Goal: Task Accomplishment & Management: Use online tool/utility

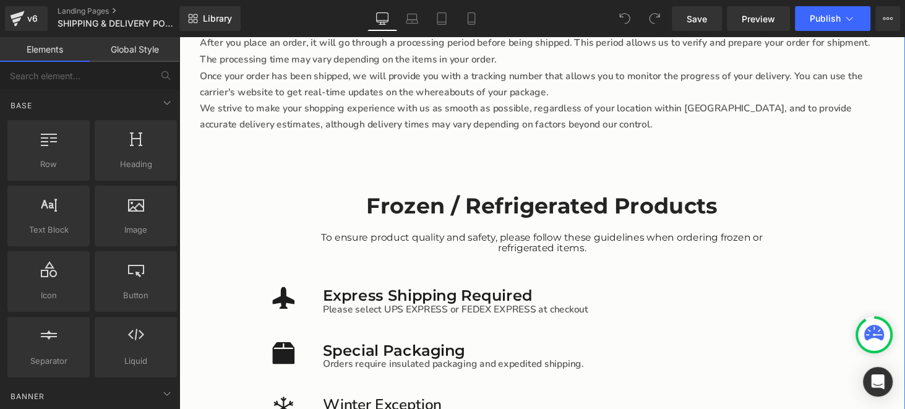
scroll to position [2288, 0]
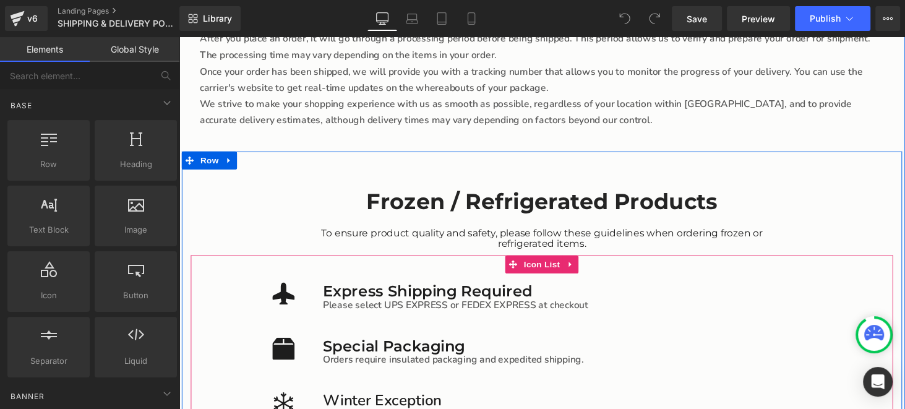
click at [403, 346] on p "Special Packaging" at bounding box center [591, 355] width 529 height 18
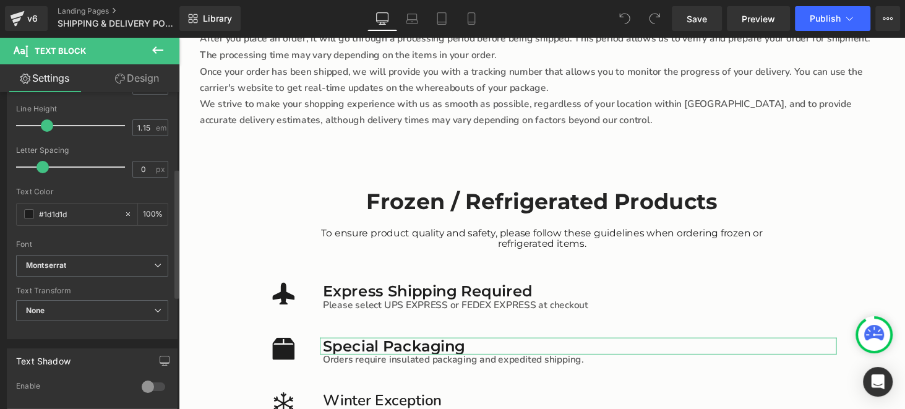
scroll to position [185, 0]
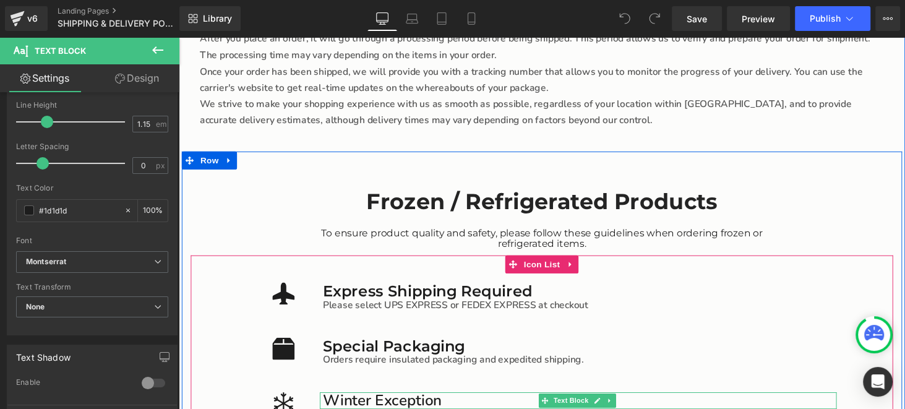
click at [385, 403] on p "Winter Exception" at bounding box center [591, 412] width 529 height 18
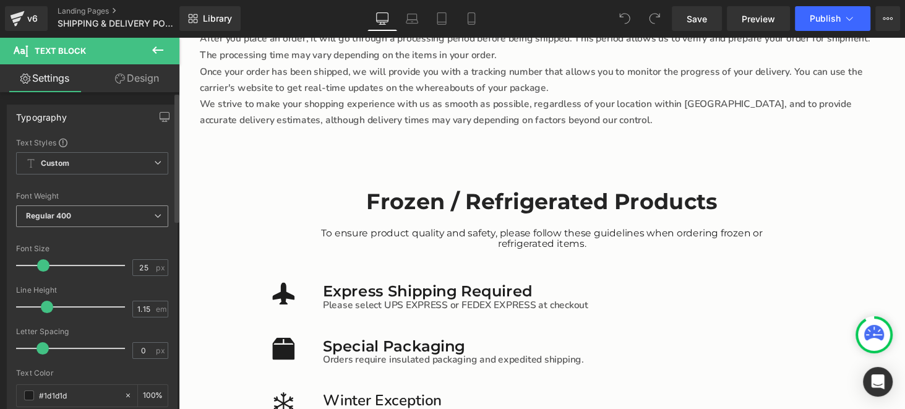
click at [77, 216] on span "Regular 400" at bounding box center [92, 216] width 152 height 22
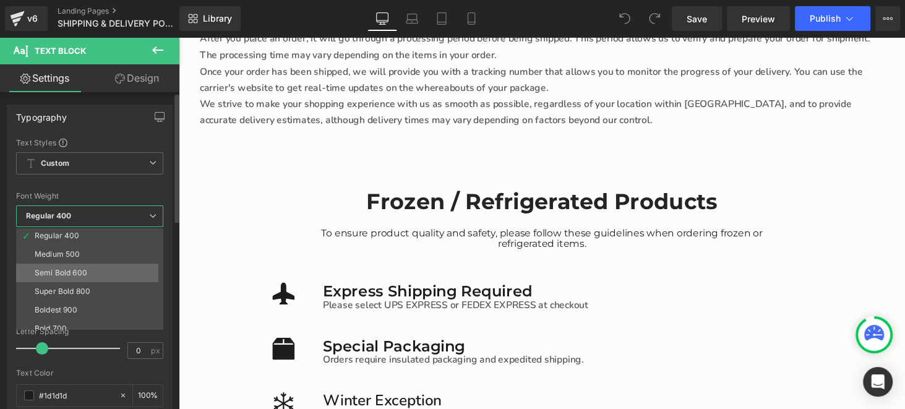
scroll to position [61, 0]
click at [85, 271] on div "Semi Bold 600" at bounding box center [61, 269] width 53 height 9
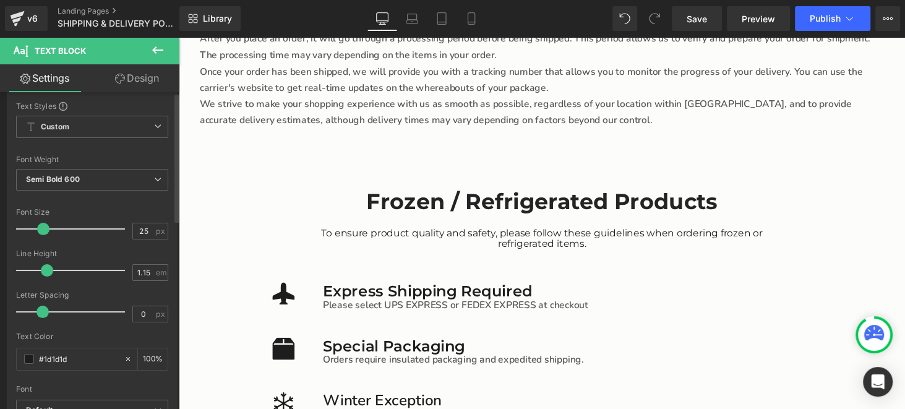
scroll to position [124, 0]
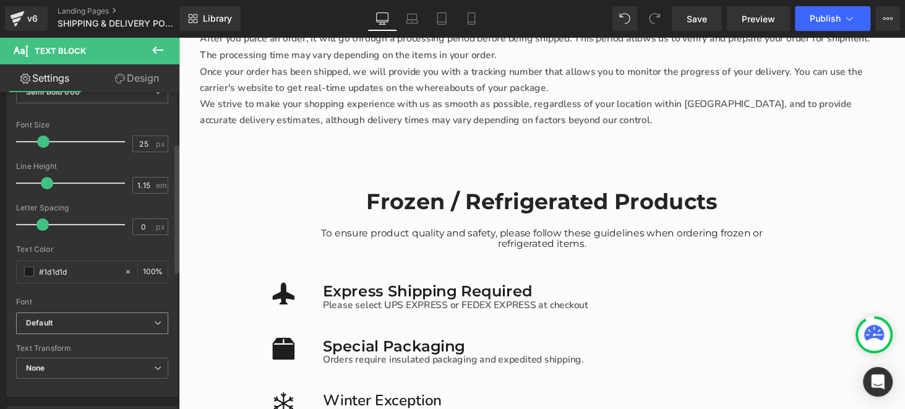
click at [67, 312] on span "Default" at bounding box center [92, 323] width 152 height 22
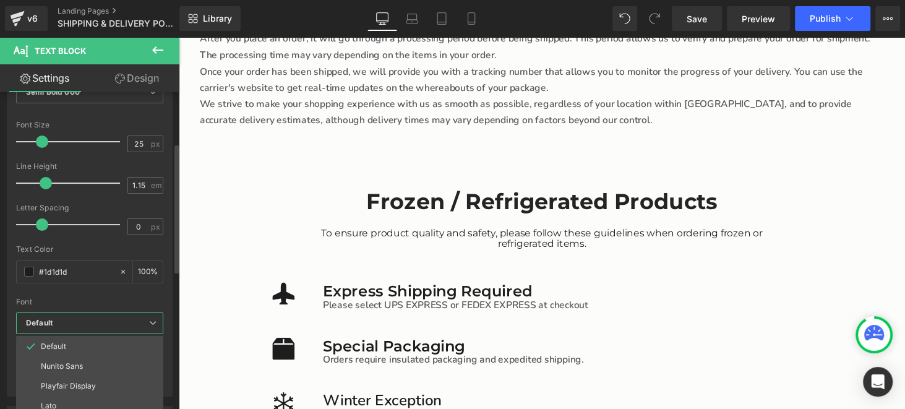
click at [163, 292] on div "Text Styles Custom Custom Setup Global Style Custom Setup Global Style Thin 100…" at bounding box center [89, 205] width 165 height 382
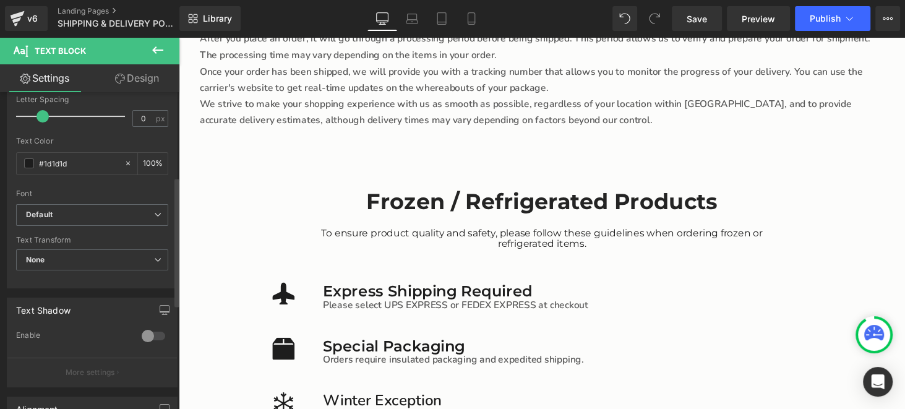
scroll to position [247, 0]
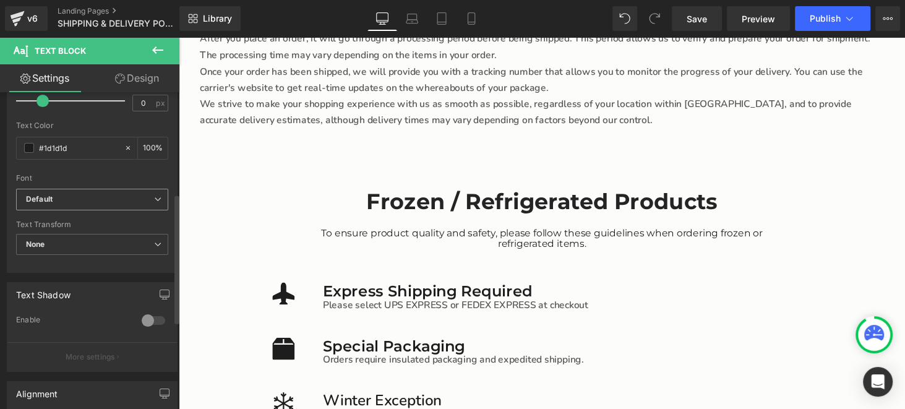
click at [71, 192] on span "Default" at bounding box center [92, 200] width 152 height 22
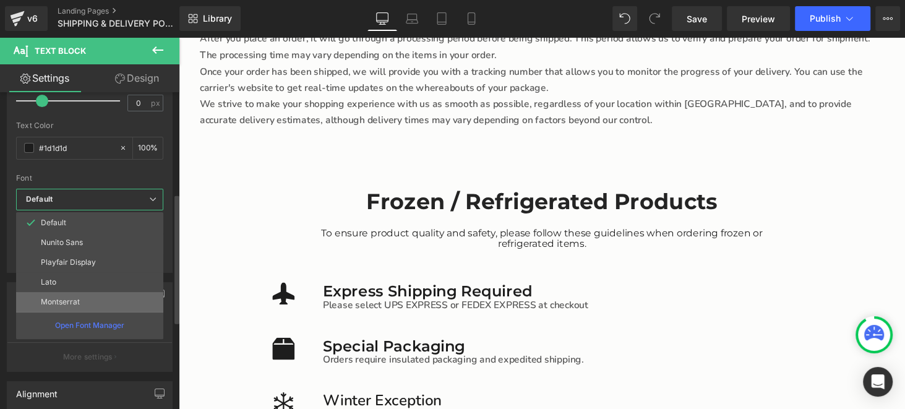
click at [66, 297] on p "Montserrat" at bounding box center [60, 301] width 39 height 9
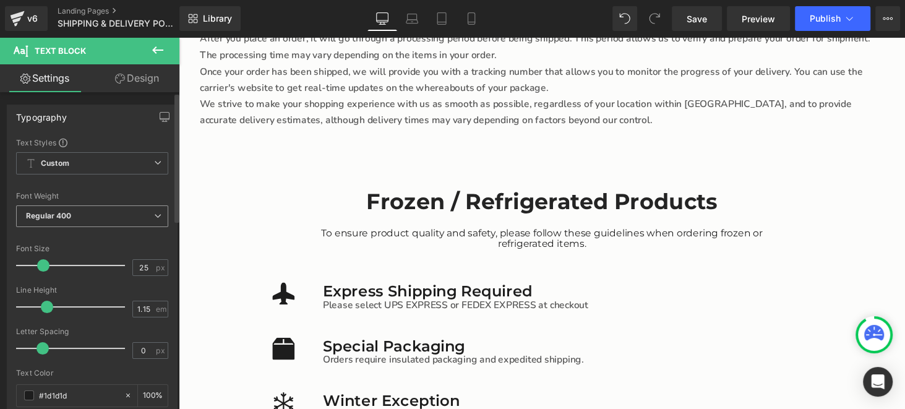
click at [77, 215] on span "Regular 400" at bounding box center [92, 216] width 152 height 22
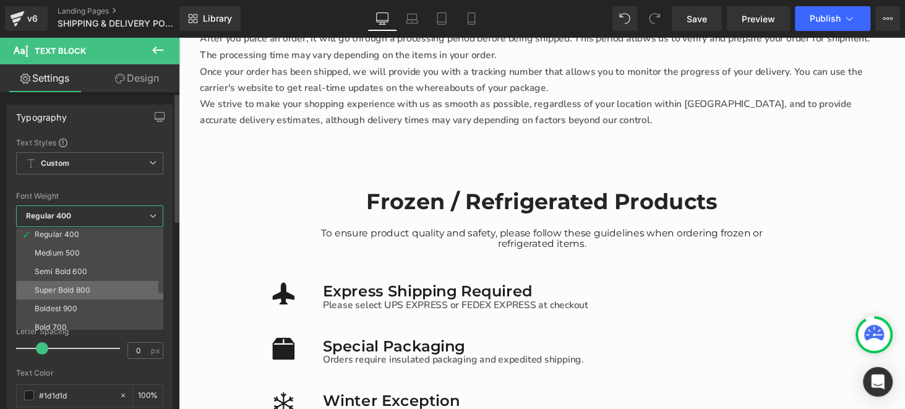
scroll to position [61, 0]
click at [74, 265] on div "Semi Bold 600" at bounding box center [61, 269] width 53 height 9
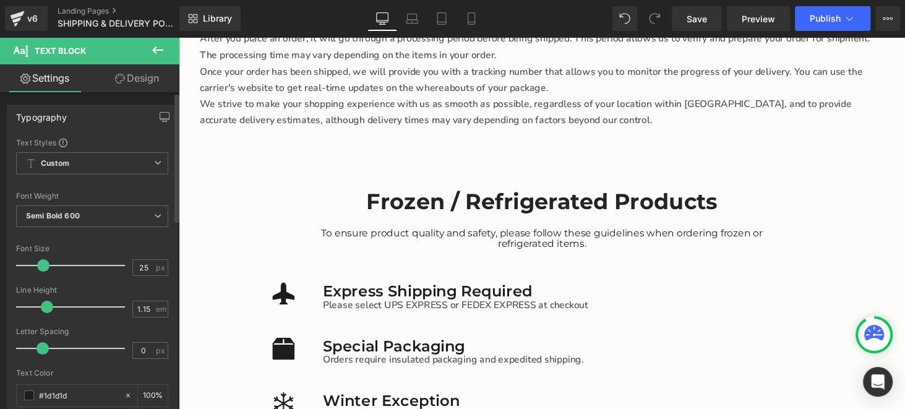
click at [163, 236] on div at bounding box center [92, 237] width 152 height 8
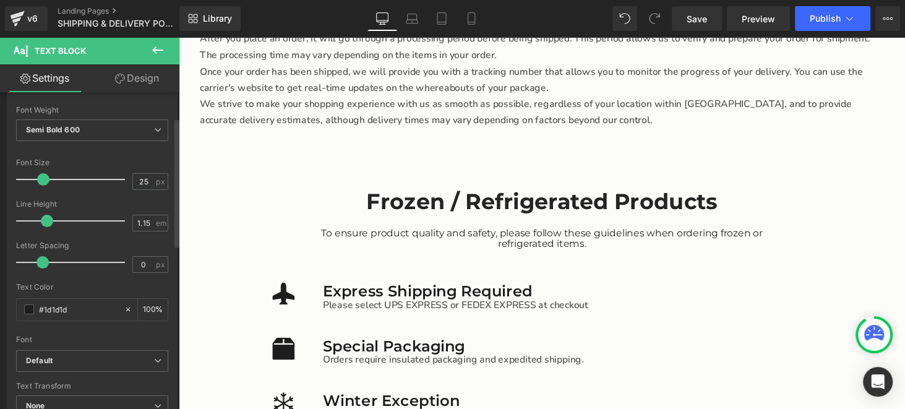
scroll to position [185, 0]
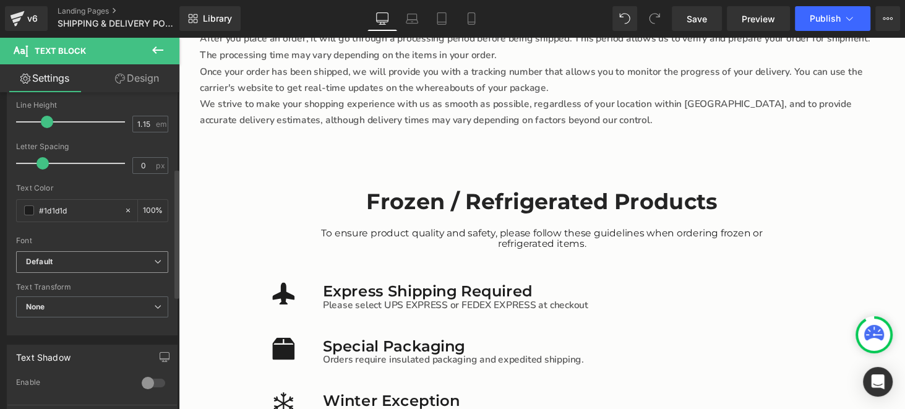
click at [88, 262] on b "Default" at bounding box center [90, 262] width 128 height 11
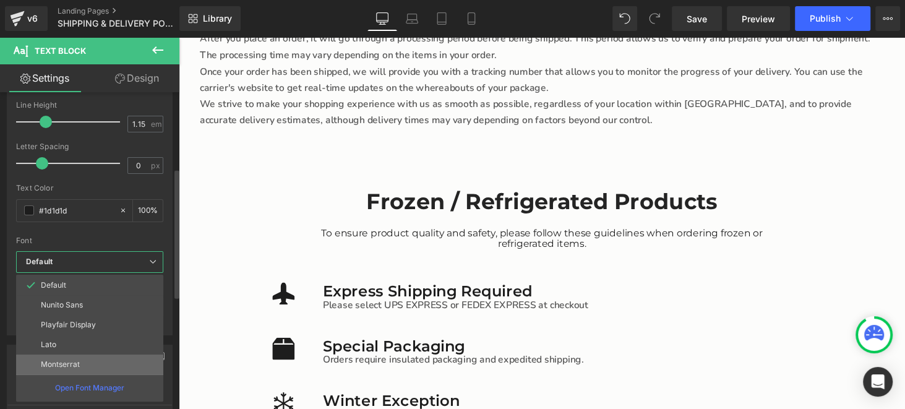
click at [83, 365] on li "Montserrat" at bounding box center [89, 364] width 147 height 20
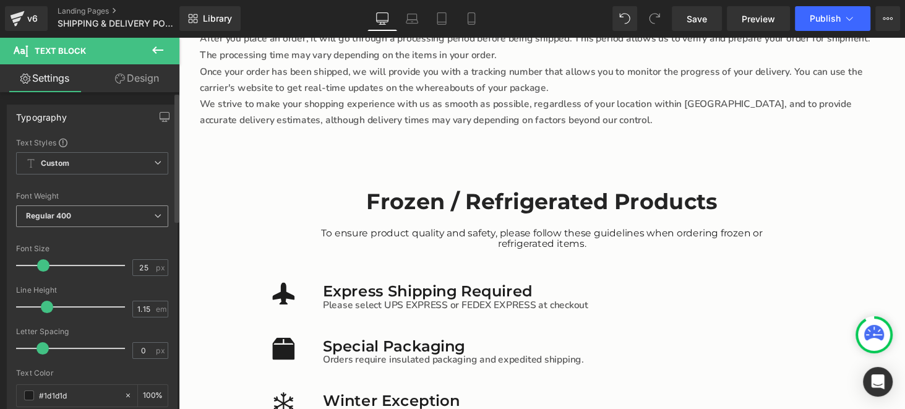
click at [66, 216] on b "Regular 400" at bounding box center [49, 215] width 46 height 9
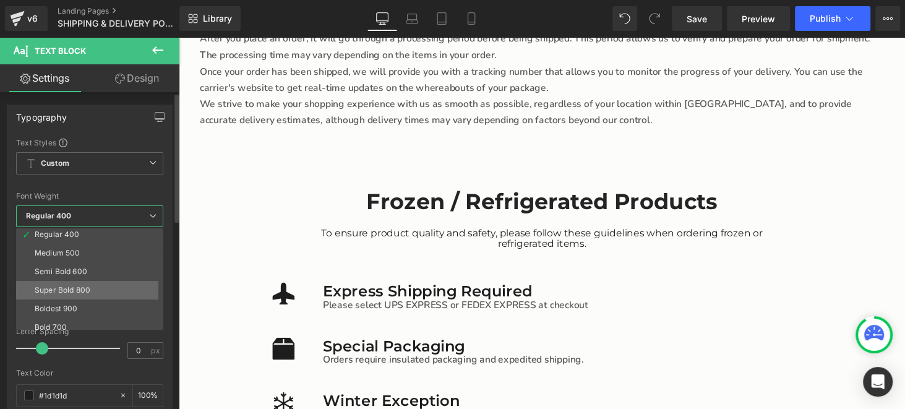
scroll to position [61, 0]
click at [72, 265] on div "Semi Bold 600" at bounding box center [61, 269] width 53 height 9
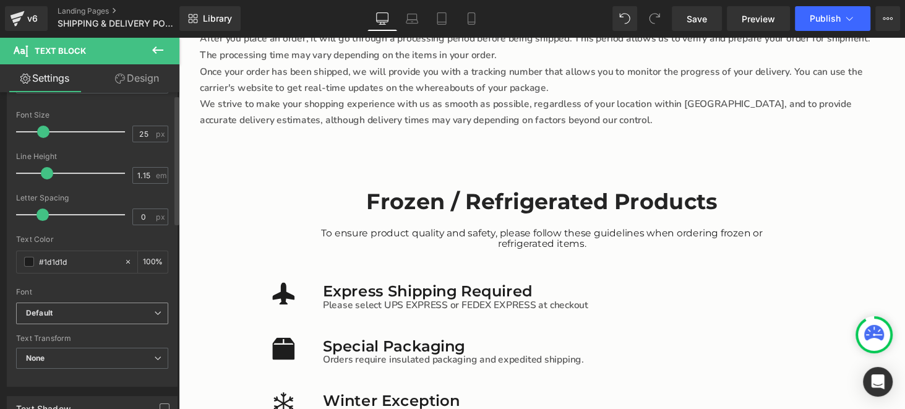
scroll to position [185, 0]
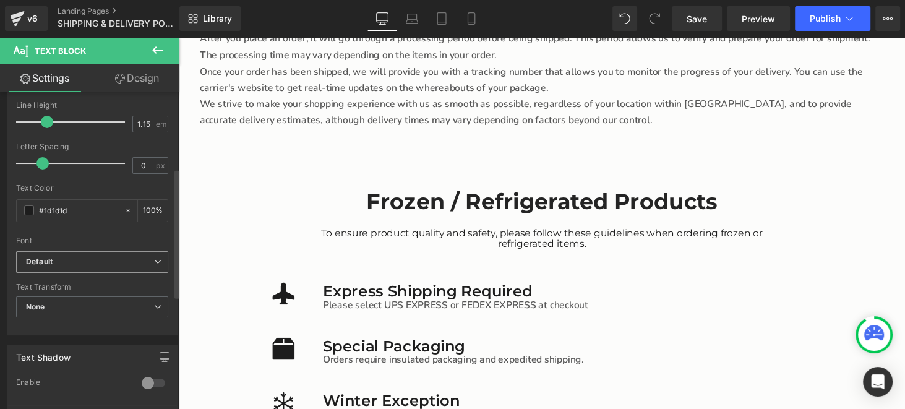
drag, startPoint x: 71, startPoint y: 257, endPoint x: 122, endPoint y: 262, distance: 52.1
click at [71, 257] on b "Default" at bounding box center [90, 262] width 128 height 11
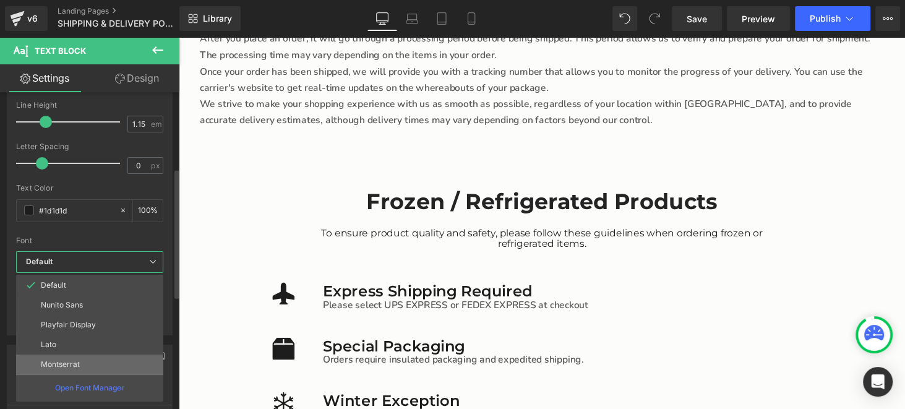
click at [80, 357] on li "Montserrat" at bounding box center [89, 364] width 147 height 20
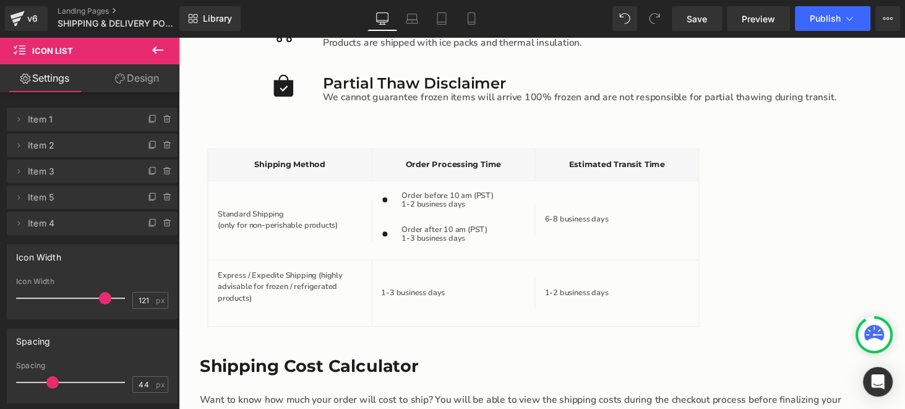
scroll to position [2726, 0]
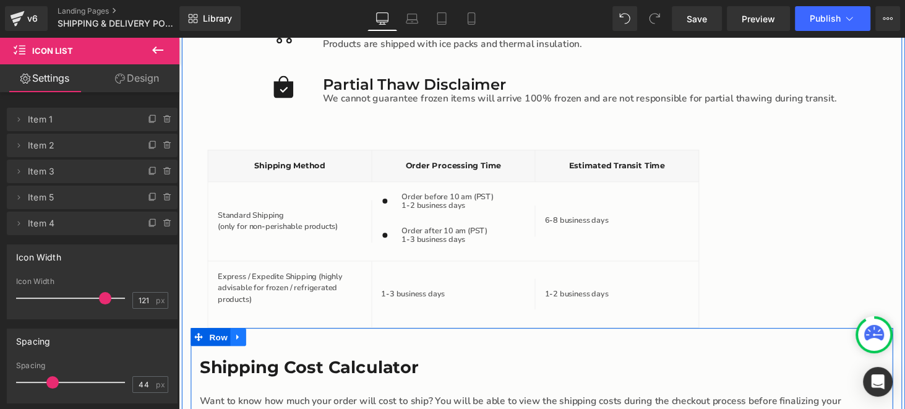
click at [236, 341] on icon "Main content" at bounding box center [240, 345] width 9 height 9
click at [267, 337] on link "Main content" at bounding box center [272, 346] width 16 height 19
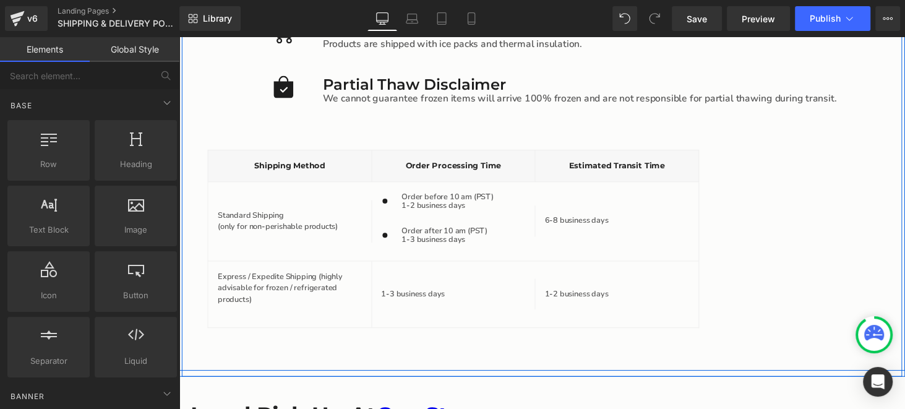
click at [477, 134] on div "Frozen / Refrigerated Products Heading To ensure product quality and safety, pl…" at bounding box center [553, 49] width 748 height 664
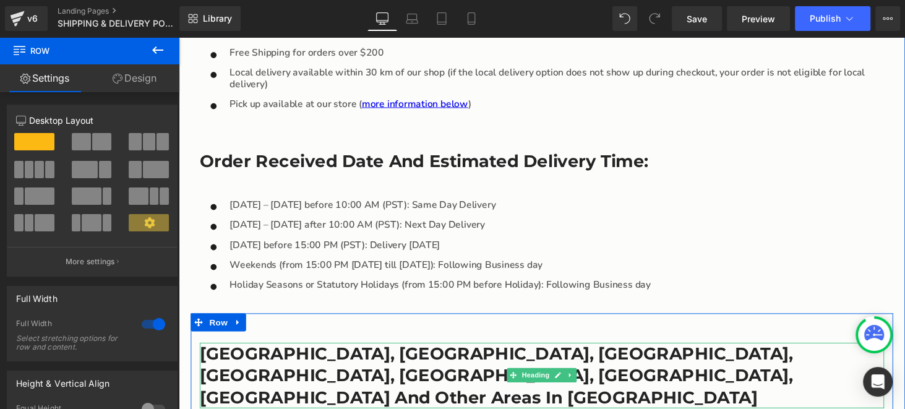
scroll to position [1550, 0]
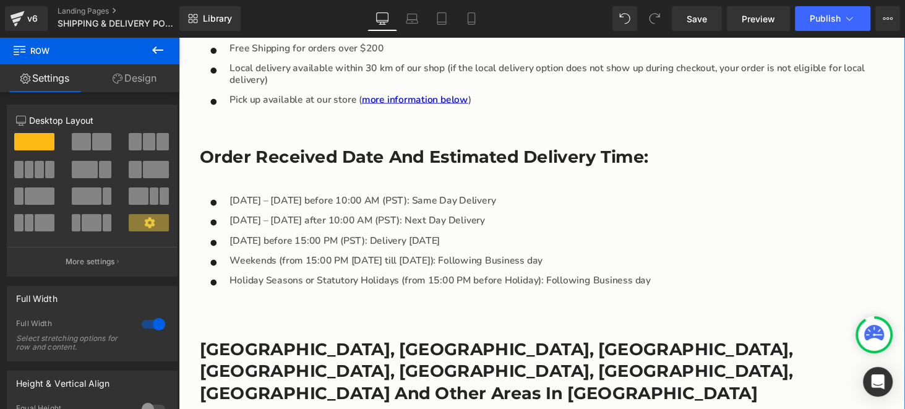
click at [805, 200] on div "Icon [DATE] – [DATE] before 10:00 AM (PST): Same Day Delivery Text Block Icon […" at bounding box center [552, 251] width 705 height 103
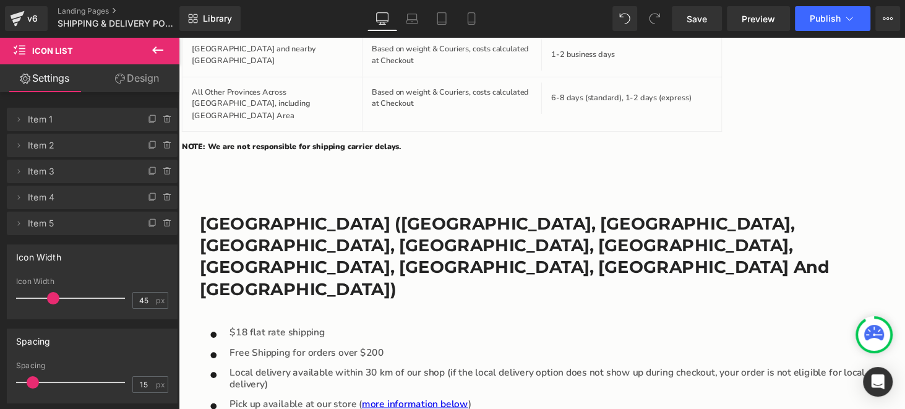
scroll to position [1241, 0]
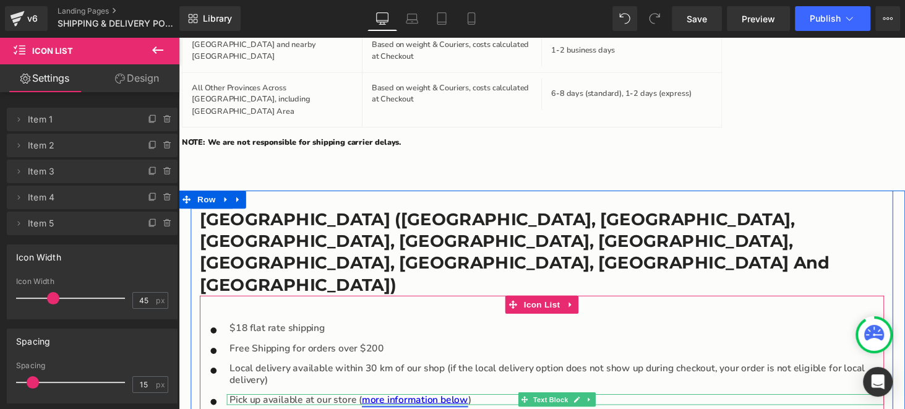
click at [374, 404] on link "more information below" at bounding box center [421, 411] width 109 height 14
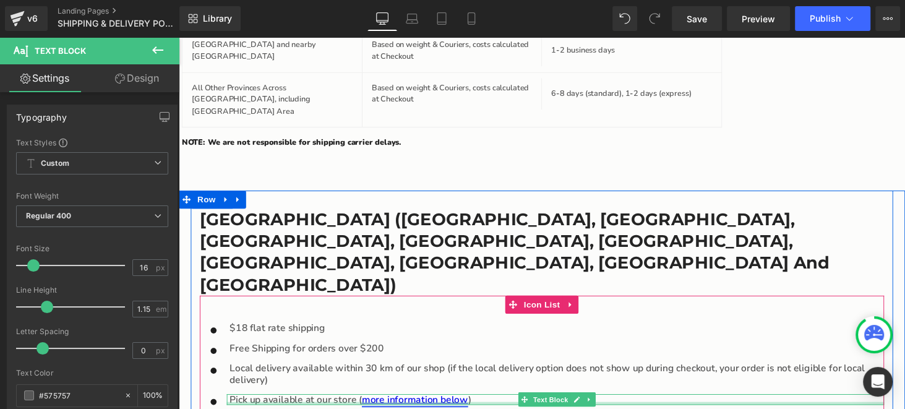
click at [362, 405] on div "Pick up available at our store ( more information below ) Text Block" at bounding box center [566, 410] width 677 height 11
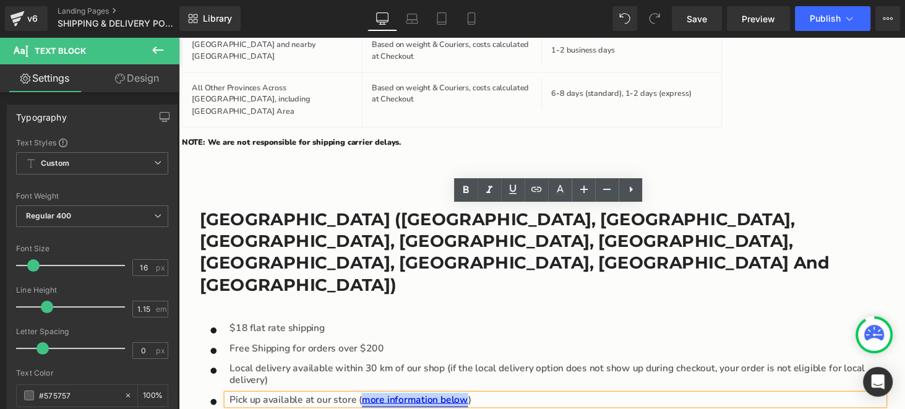
drag, startPoint x: 469, startPoint y: 218, endPoint x: 364, endPoint y: 218, distance: 105.1
click at [367, 404] on link "more information below" at bounding box center [421, 411] width 109 height 14
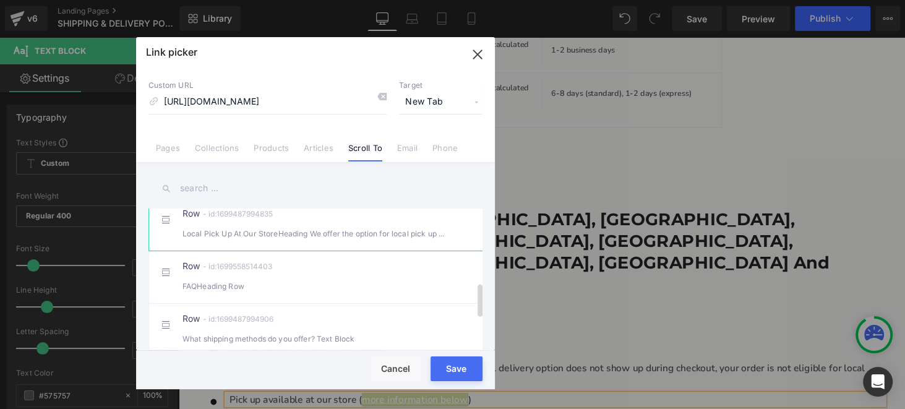
scroll to position [0, 0]
click at [0, 0] on div "Local Pick Up At Our StoreHeading We offer the option for local pick up at ou" at bounding box center [0, 0] width 0 height 0
click at [0, 0] on button "Save" at bounding box center [0, 0] width 0 height 0
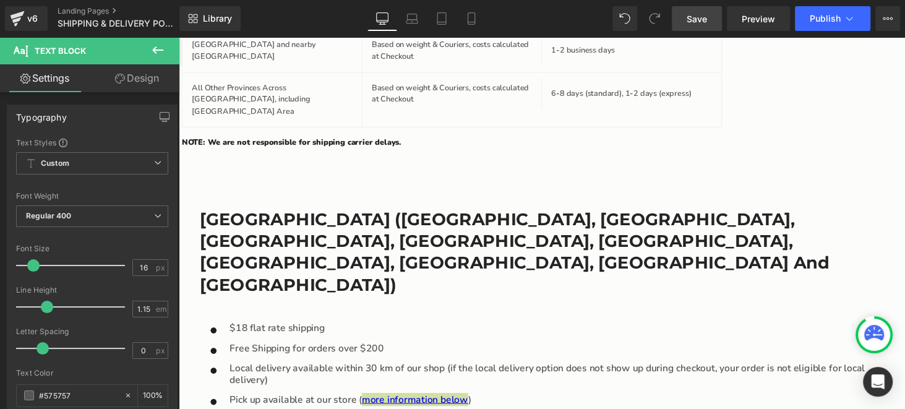
click at [697, 20] on span "Save" at bounding box center [696, 18] width 20 height 13
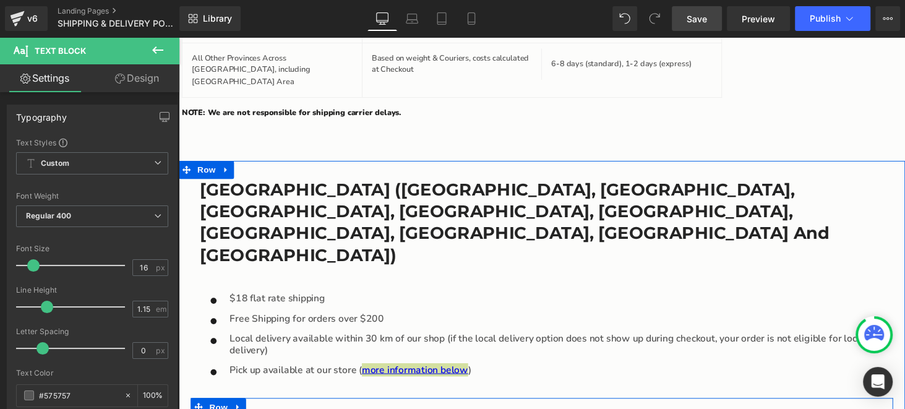
scroll to position [1304, 0]
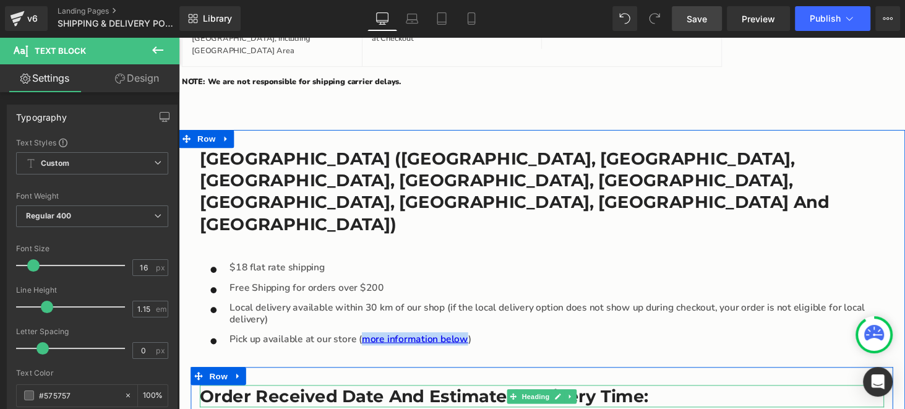
click at [315, 396] on h3 "Order Received Date and Estimated Delivery Time:" at bounding box center [552, 407] width 705 height 22
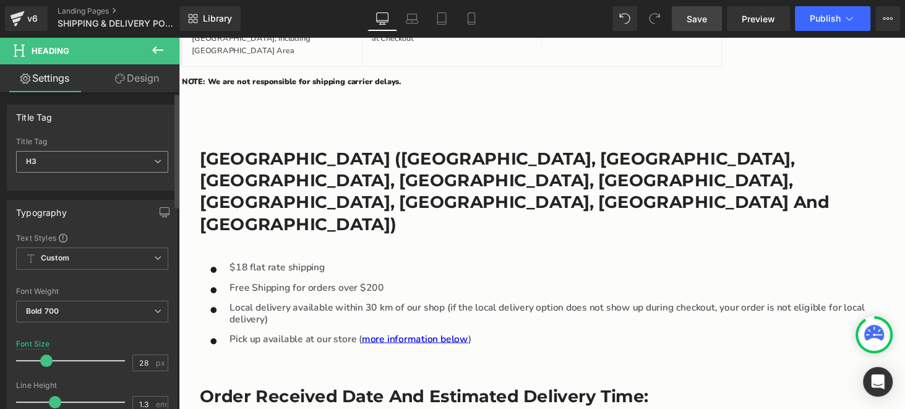
click at [87, 169] on span "H3" at bounding box center [92, 162] width 152 height 22
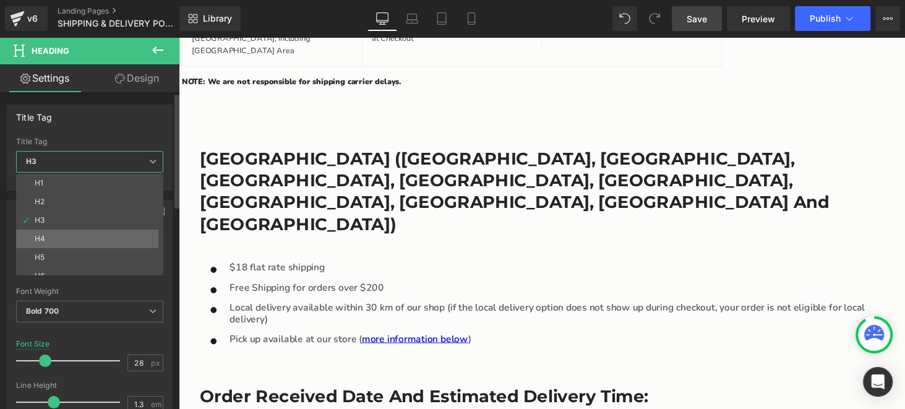
click at [82, 239] on li "H4" at bounding box center [92, 238] width 153 height 19
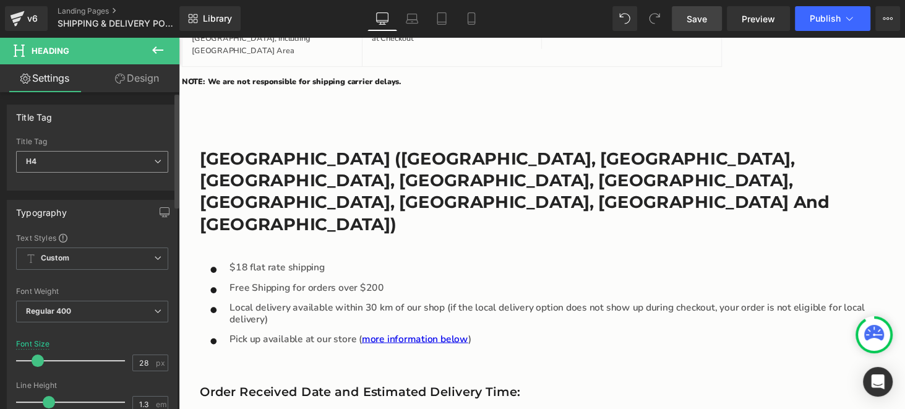
click at [90, 164] on span "H4" at bounding box center [92, 162] width 152 height 22
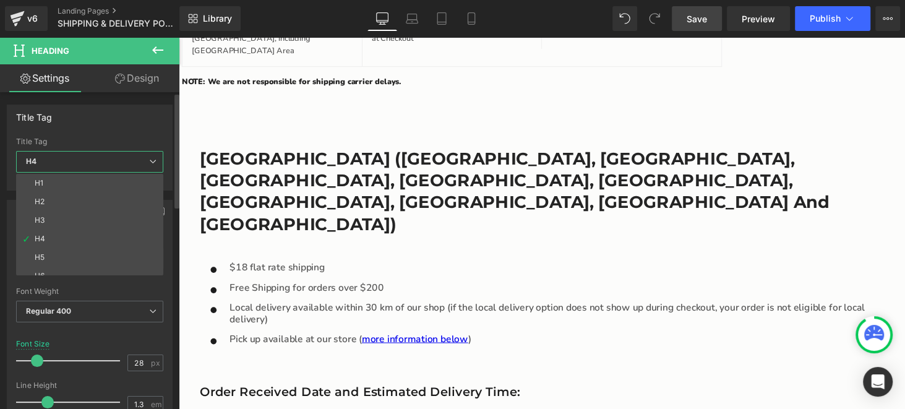
click at [72, 257] on li "H5" at bounding box center [92, 257] width 153 height 19
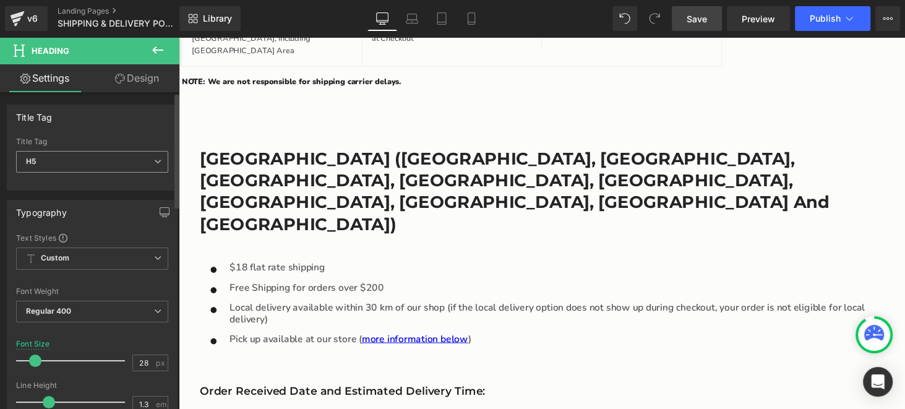
click at [75, 155] on span "H5" at bounding box center [92, 162] width 152 height 22
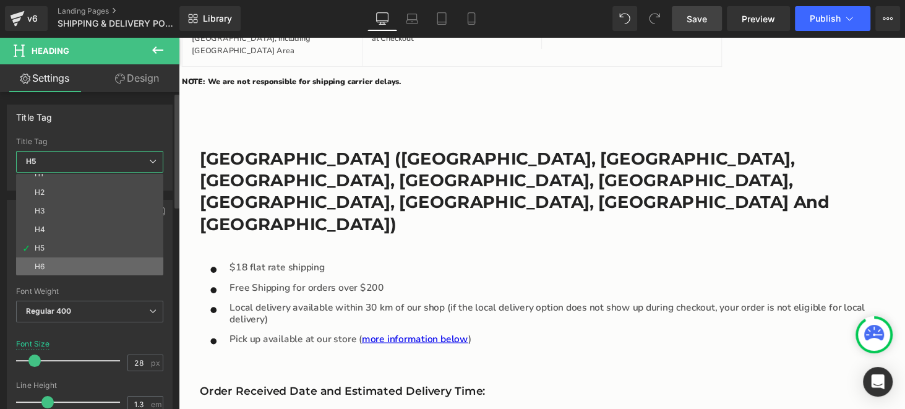
scroll to position [9, 0]
click at [61, 262] on li "H6" at bounding box center [92, 266] width 153 height 19
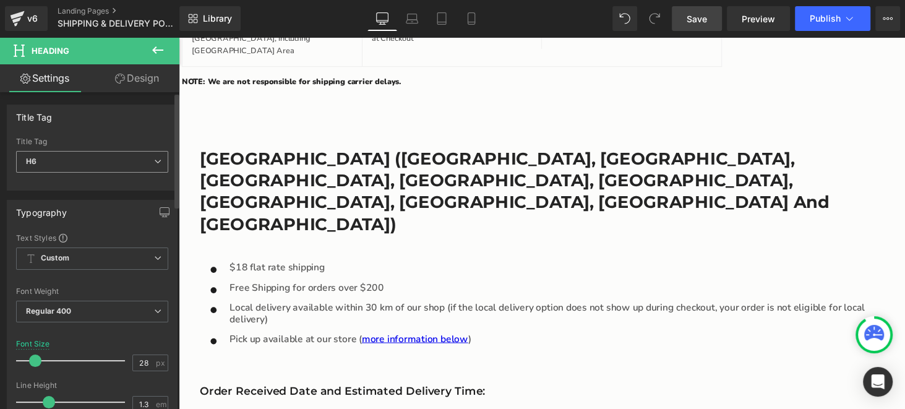
click at [72, 160] on span "H6" at bounding box center [92, 162] width 152 height 22
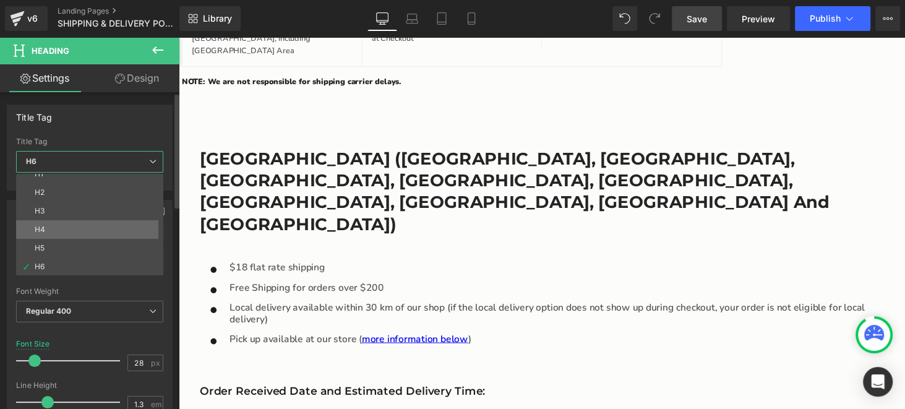
click at [72, 231] on li "H4" at bounding box center [92, 229] width 153 height 19
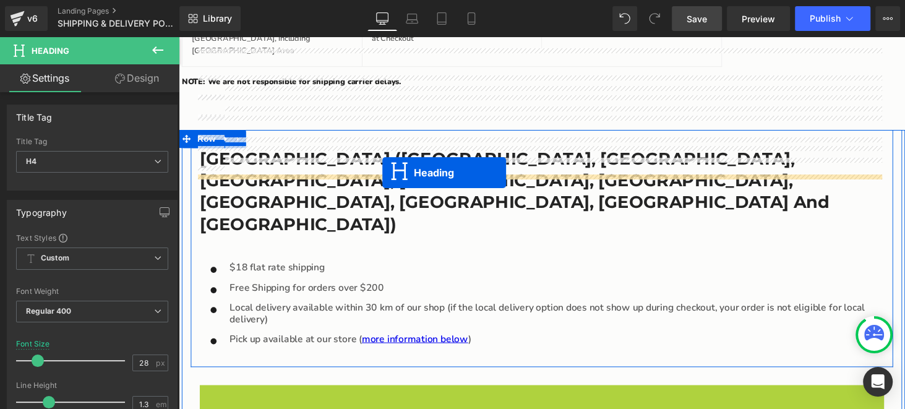
drag, startPoint x: 517, startPoint y: 213, endPoint x: 388, endPoint y: 177, distance: 133.7
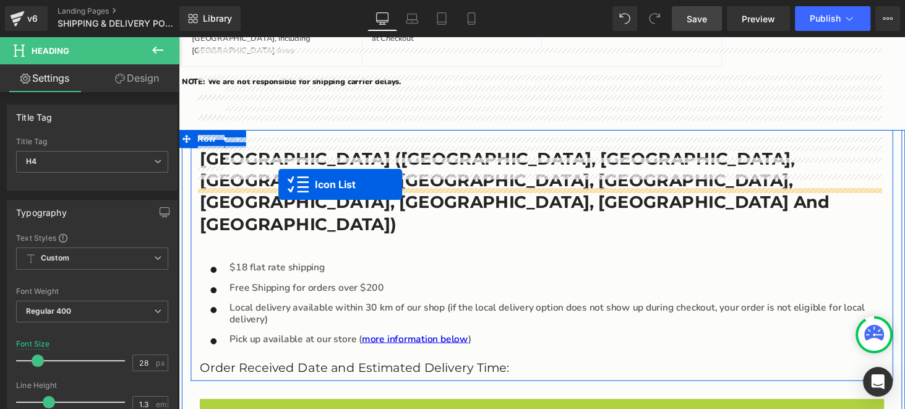
drag, startPoint x: 520, startPoint y: 231, endPoint x: 281, endPoint y: 188, distance: 242.0
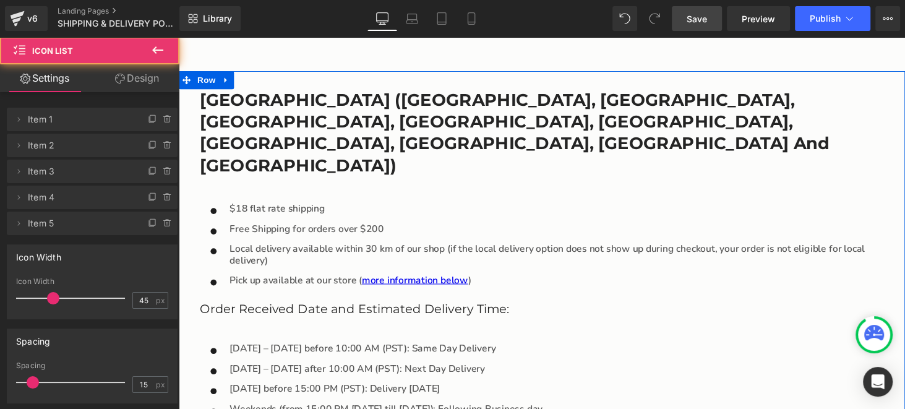
scroll to position [1365, 0]
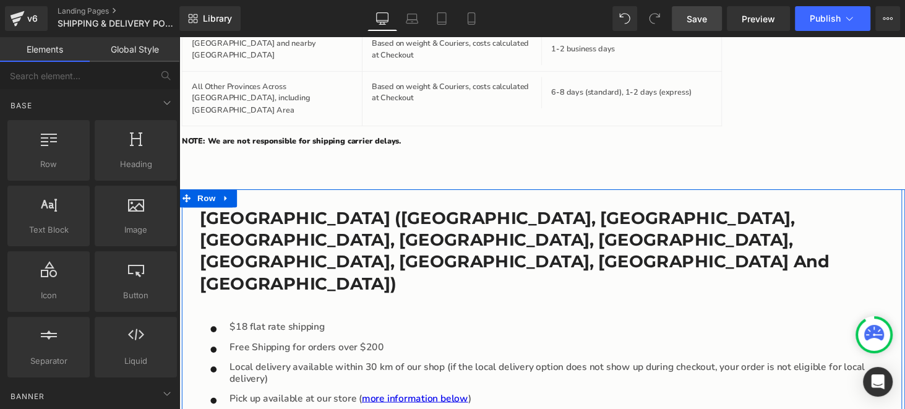
scroll to position [1241, 0]
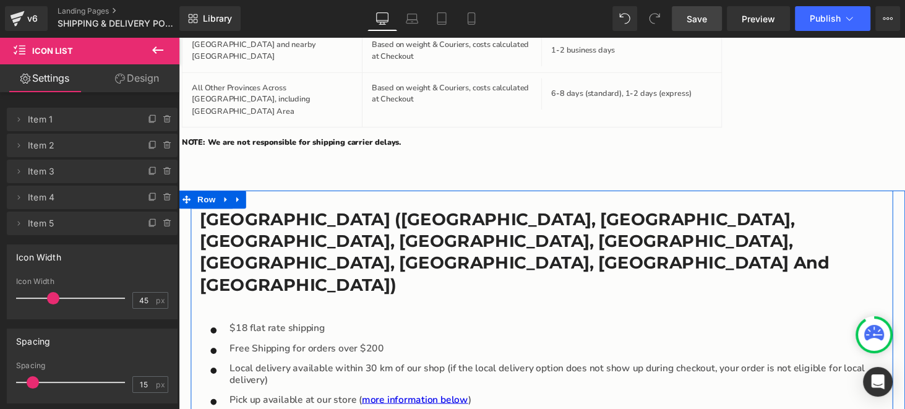
drag, startPoint x: 284, startPoint y: 279, endPoint x: 288, endPoint y: 265, distance: 14.7
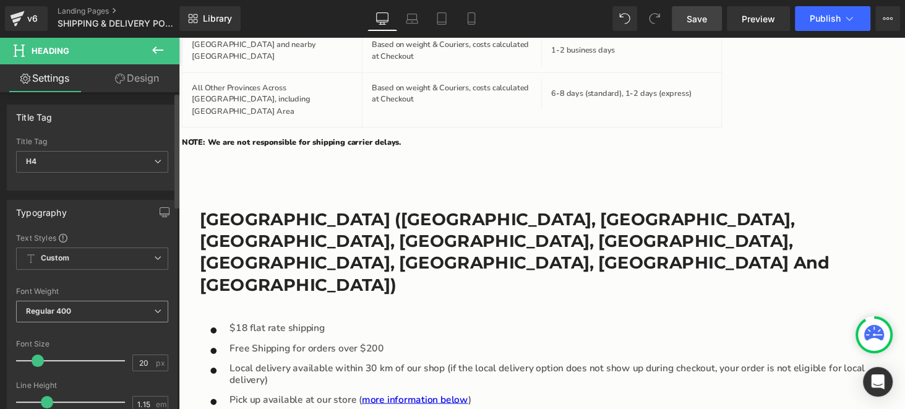
click at [82, 313] on span "Regular 400" at bounding box center [92, 312] width 152 height 22
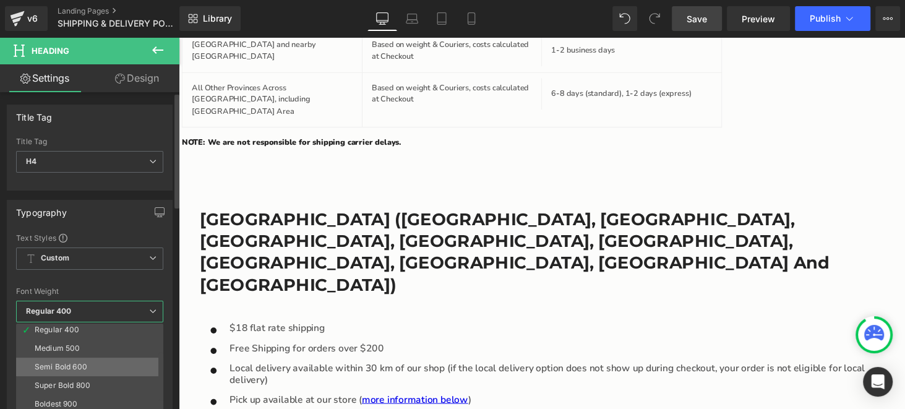
scroll to position [61, 0]
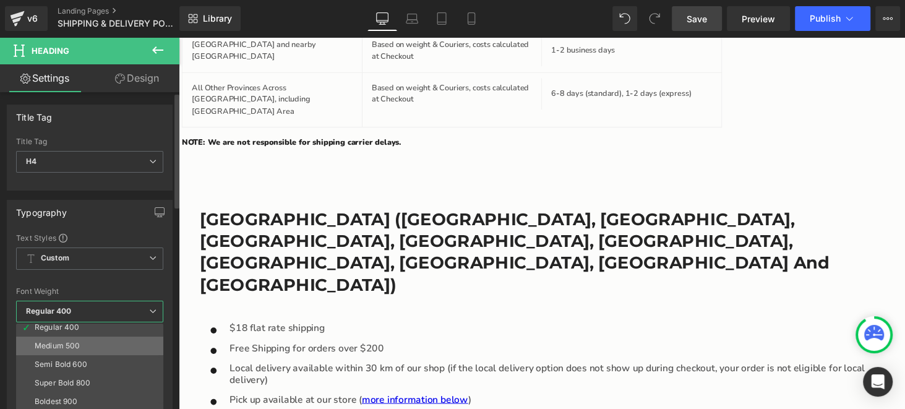
click at [79, 344] on div "Medium 500" at bounding box center [57, 345] width 45 height 9
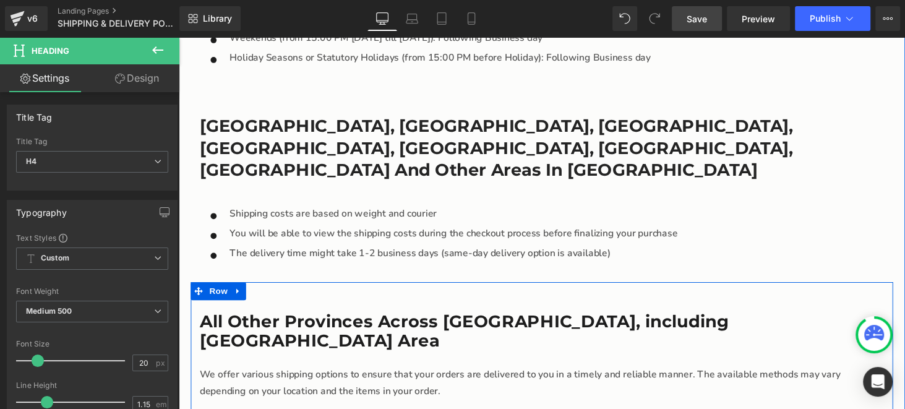
scroll to position [1736, 0]
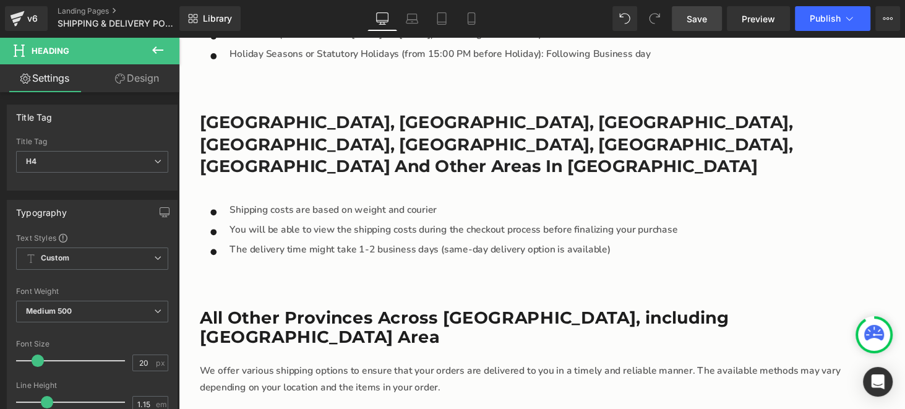
click at [701, 23] on span "Save" at bounding box center [696, 18] width 20 height 13
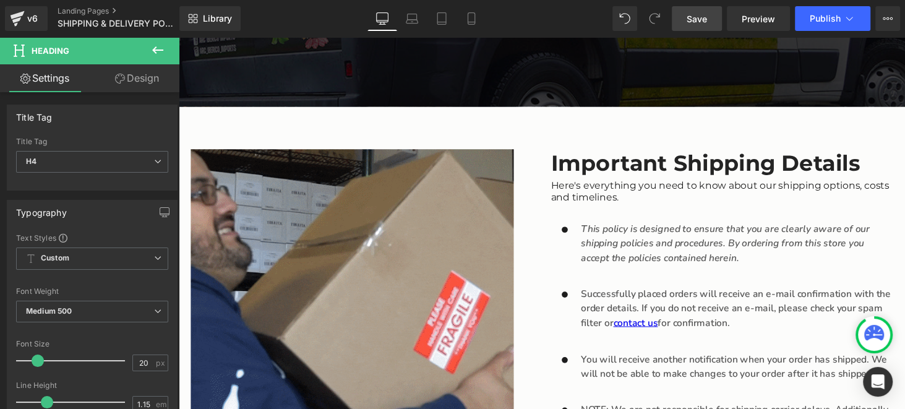
scroll to position [314, 0]
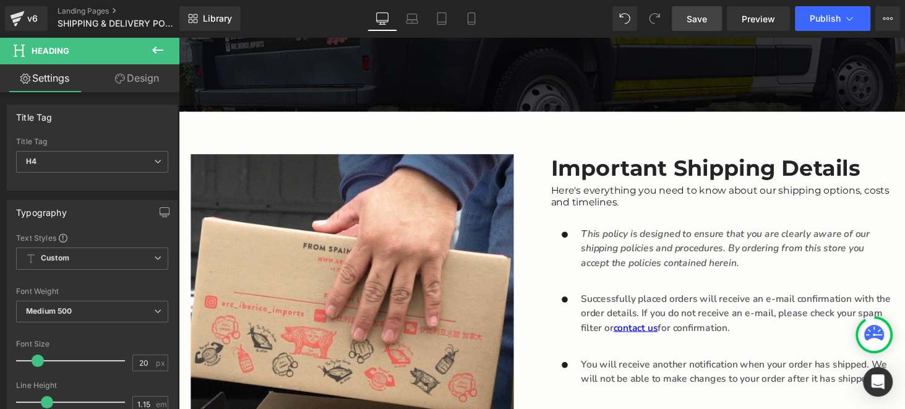
drag, startPoint x: 695, startPoint y: 20, endPoint x: 581, endPoint y: 159, distance: 179.8
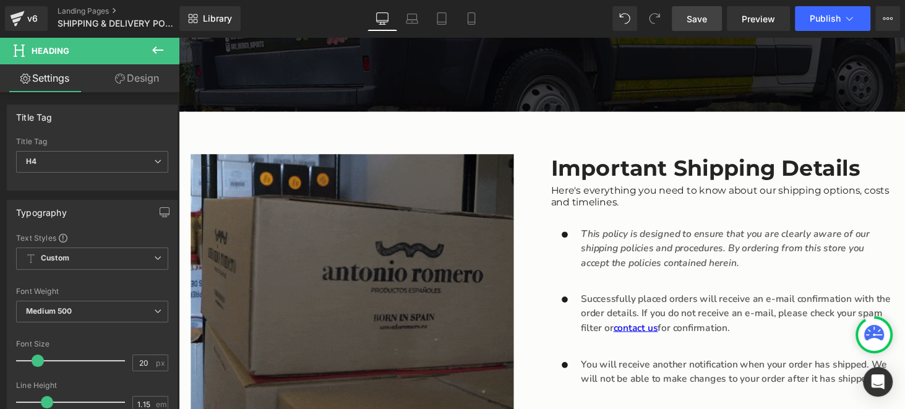
click at [695, 20] on span "Save" at bounding box center [696, 18] width 20 height 13
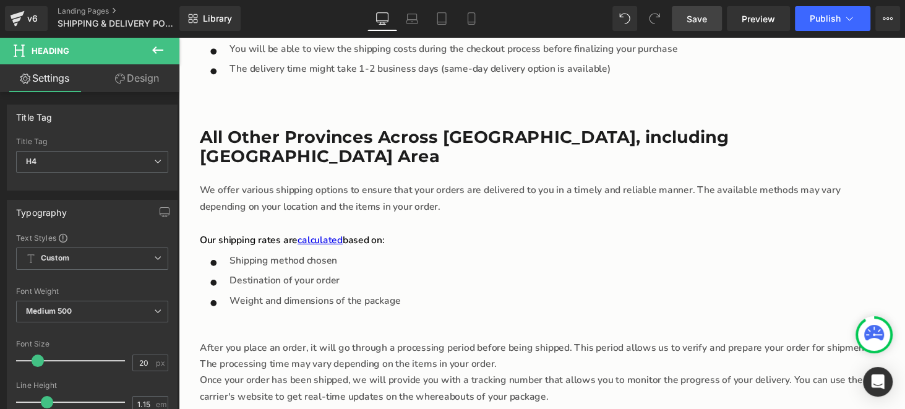
scroll to position [2417, 0]
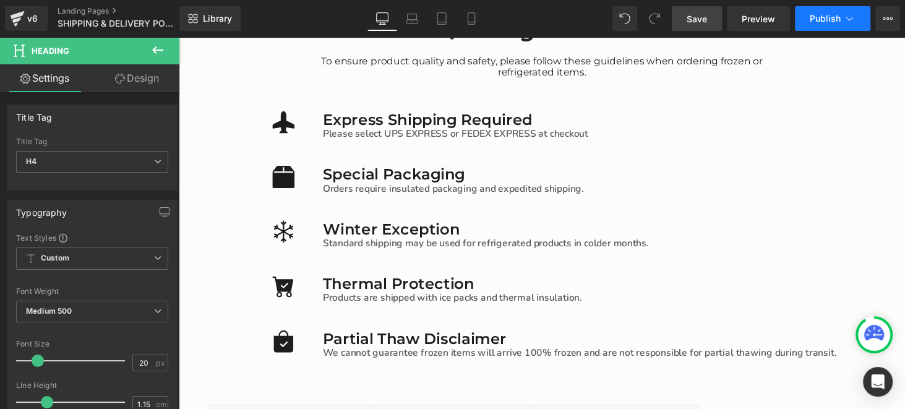
click at [853, 12] on icon at bounding box center [849, 18] width 12 height 12
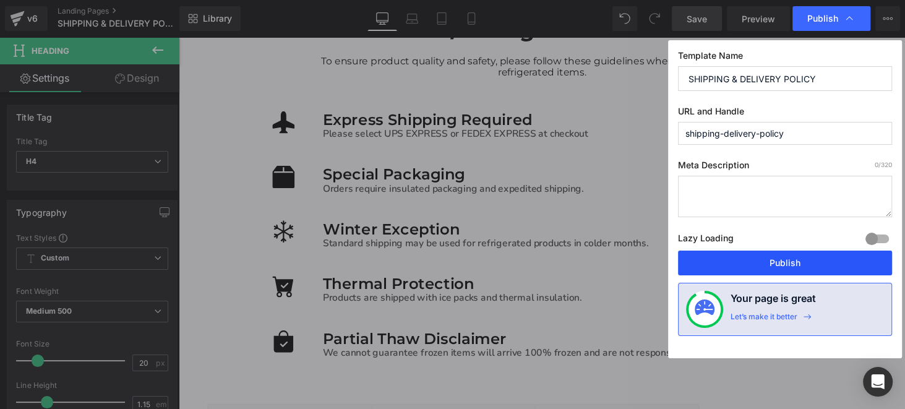
click at [782, 263] on button "Publish" at bounding box center [785, 262] width 214 height 25
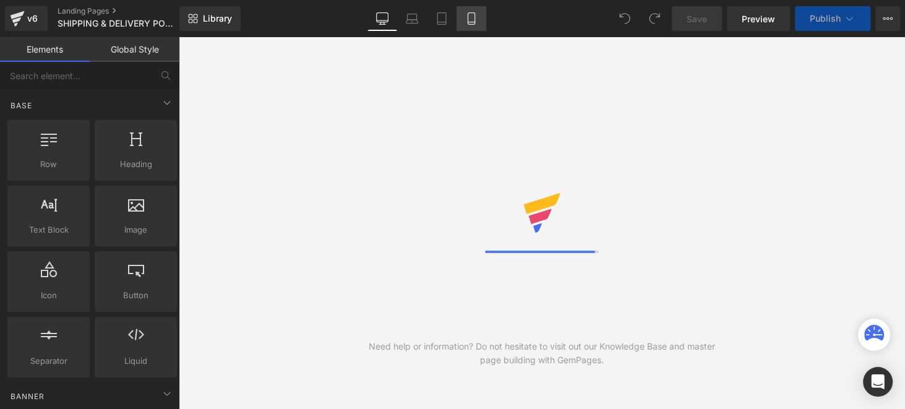
click at [476, 17] on icon at bounding box center [471, 18] width 12 height 12
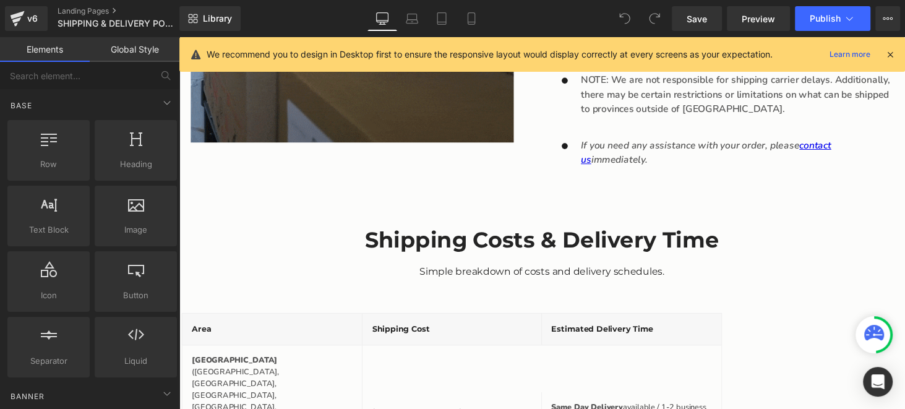
scroll to position [680, 0]
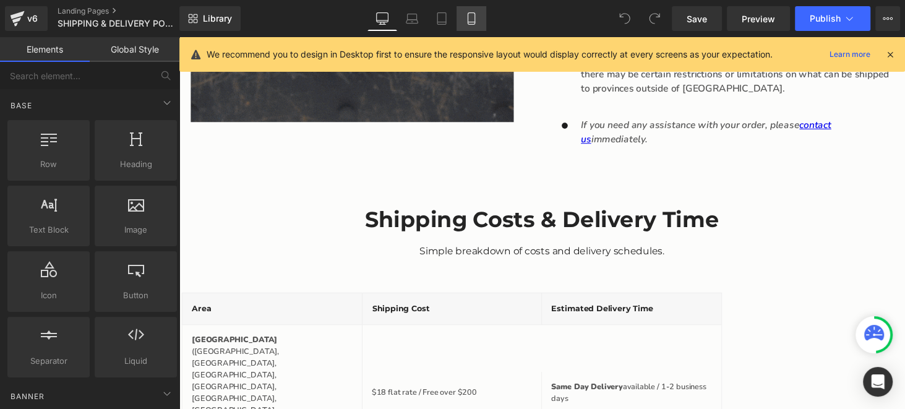
click at [470, 19] on icon at bounding box center [471, 18] width 12 height 12
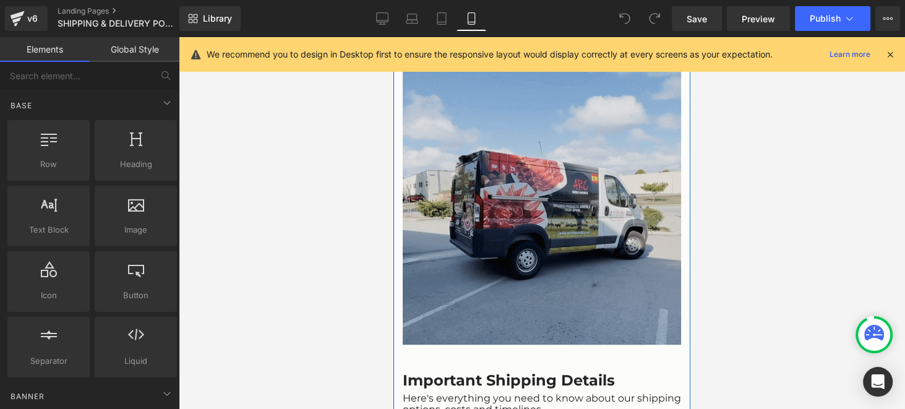
scroll to position [370, 0]
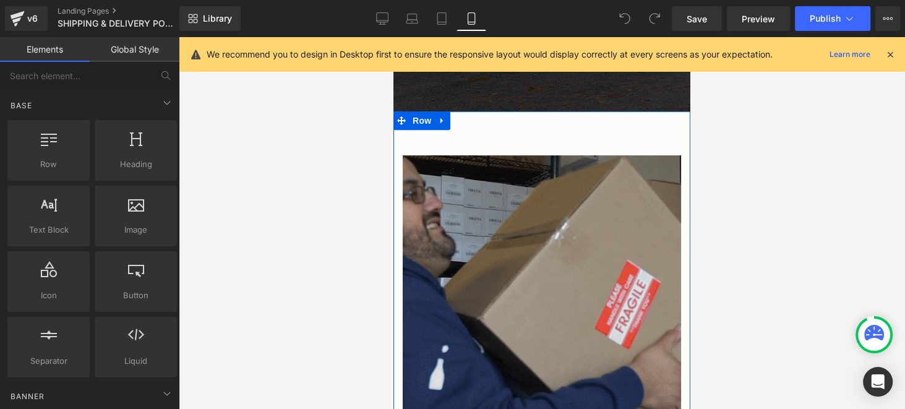
click at [521, 202] on img "Main content" at bounding box center [542, 294] width 278 height 278
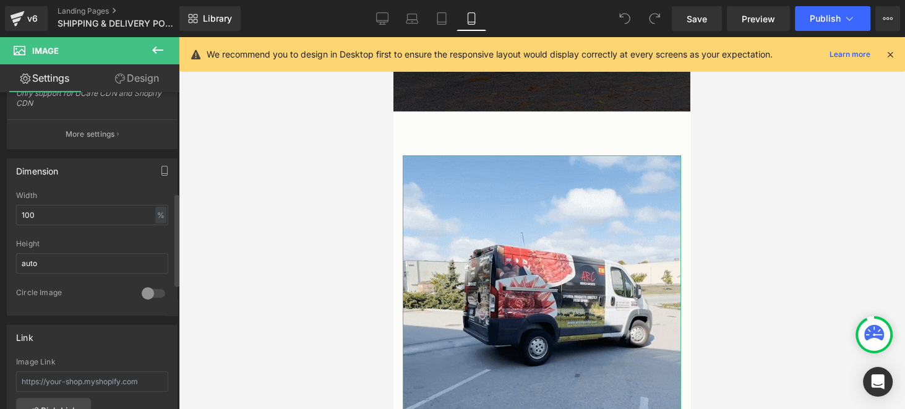
scroll to position [618, 0]
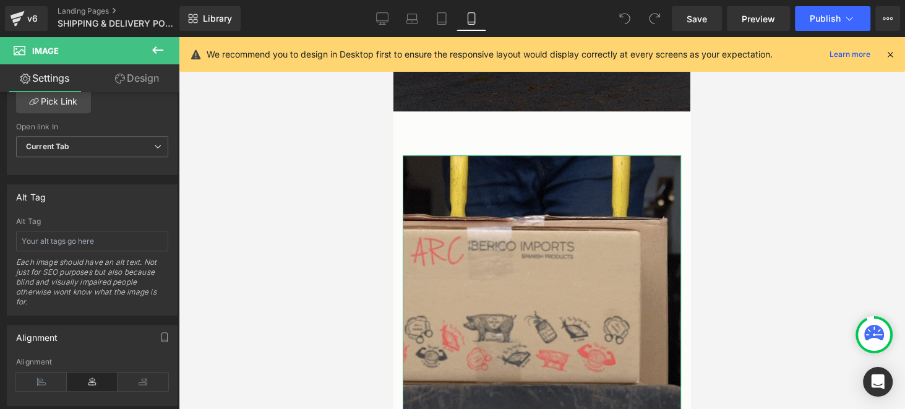
click at [137, 77] on link "Design" at bounding box center [137, 78] width 90 height 28
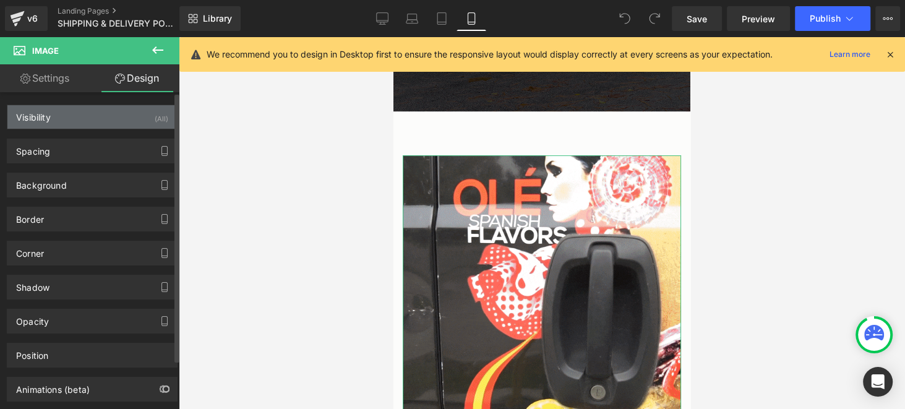
click at [94, 119] on div "Visibility (All)" at bounding box center [91, 117] width 169 height 24
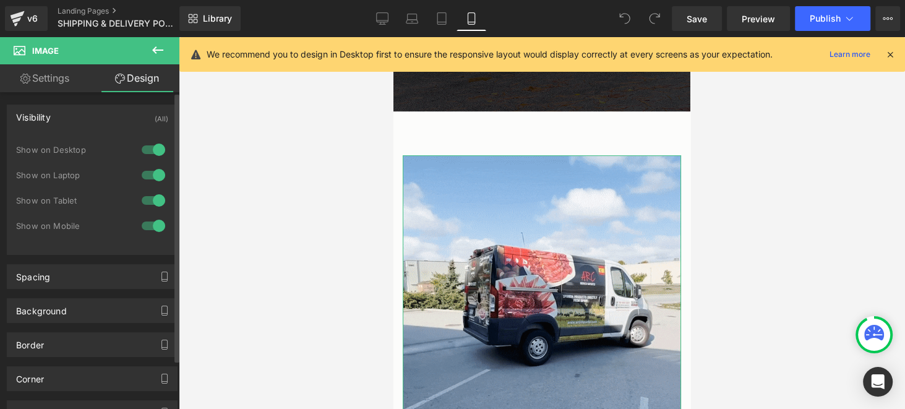
click at [144, 226] on div at bounding box center [154, 226] width 30 height 20
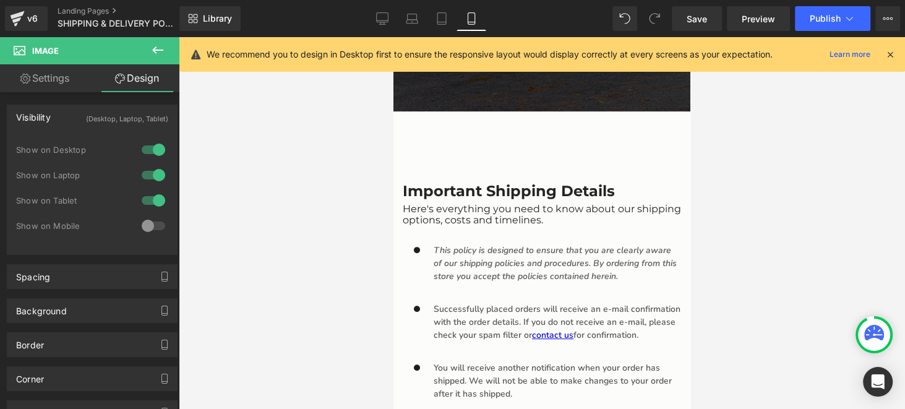
click at [302, 229] on div at bounding box center [542, 223] width 726 height 372
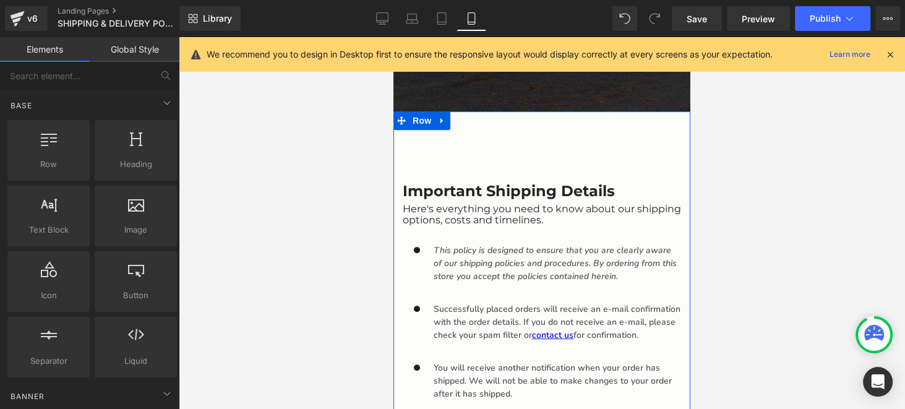
click at [500, 150] on div "Image Important Shipping Details Heading Here's everything you need to know abo…" at bounding box center [541, 335] width 297 height 449
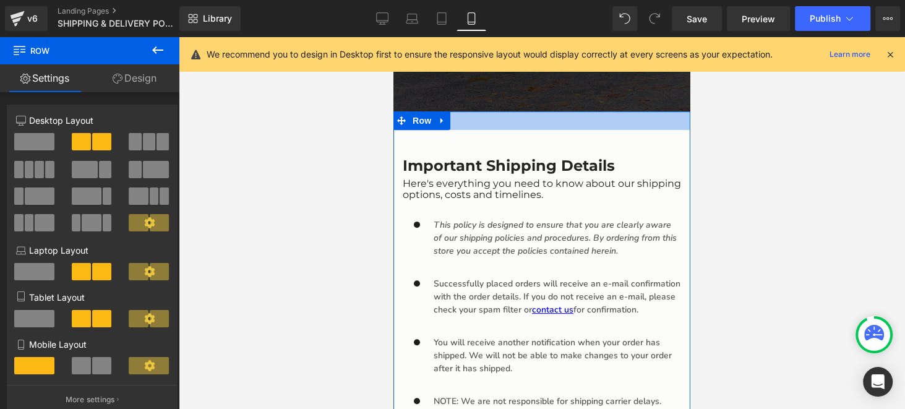
drag, startPoint x: 497, startPoint y: 145, endPoint x: 508, endPoint y: 119, distance: 28.3
click at [508, 119] on div "Main content" at bounding box center [541, 120] width 297 height 19
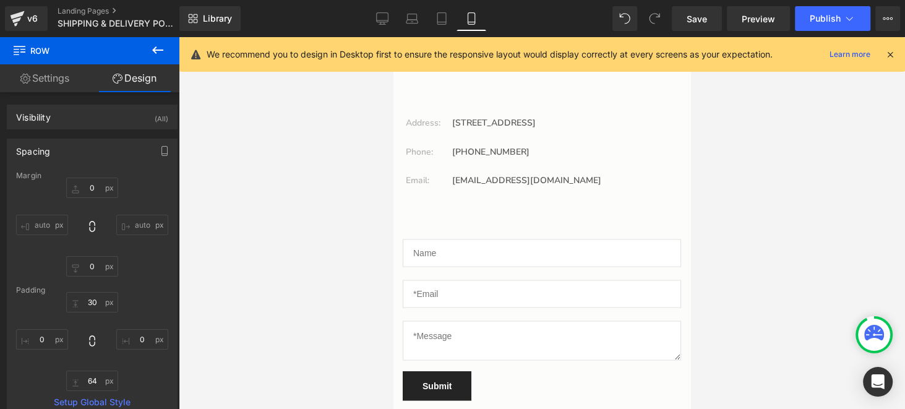
scroll to position [5445, 0]
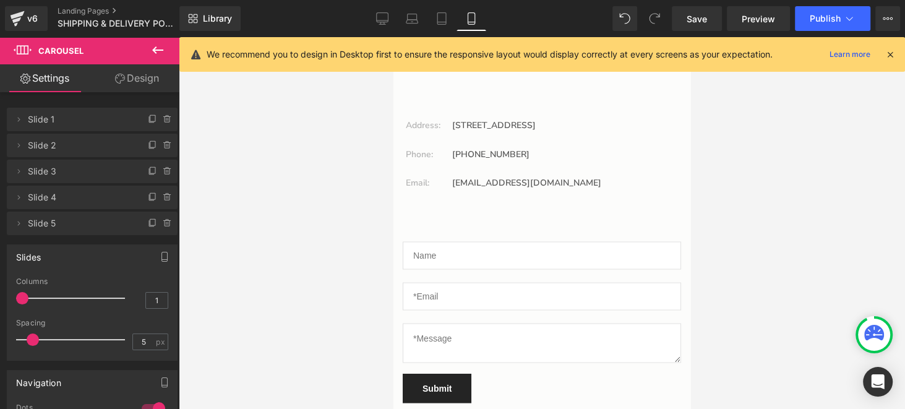
click at [788, 247] on div at bounding box center [542, 223] width 726 height 372
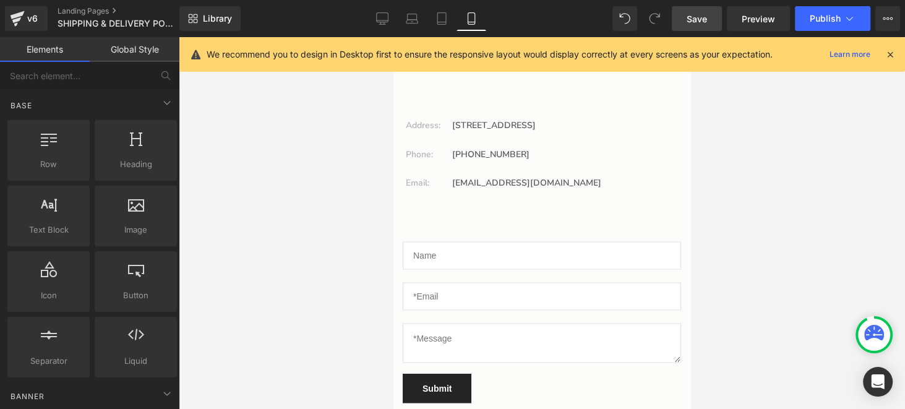
click at [679, 22] on link "Save" at bounding box center [697, 18] width 50 height 25
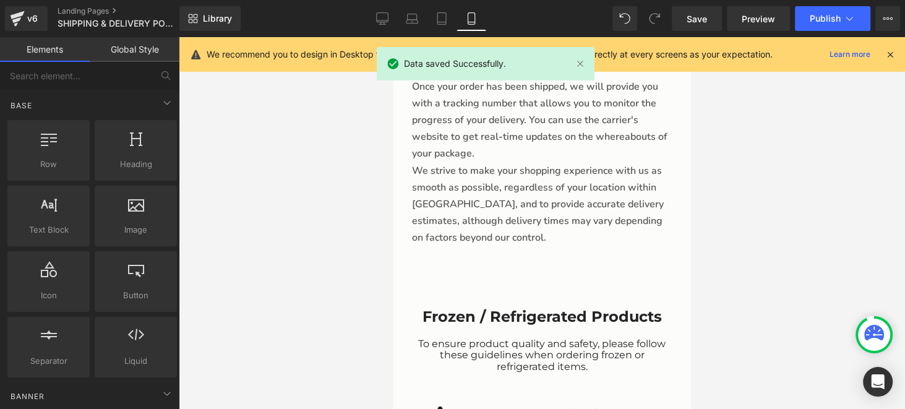
scroll to position [2353, 0]
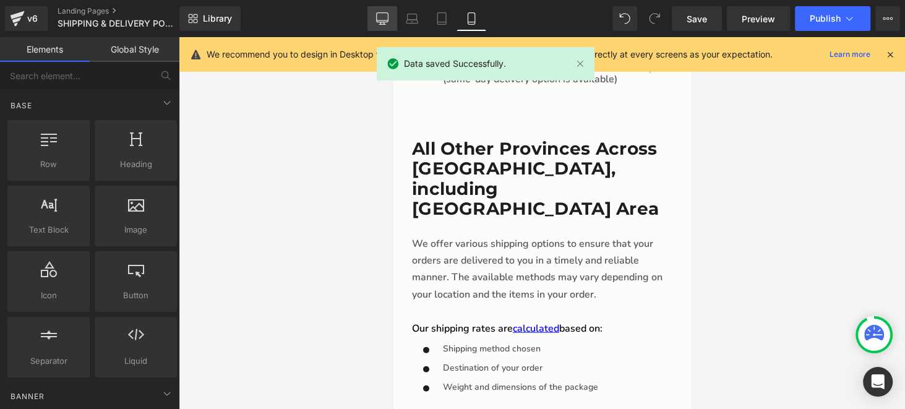
click at [380, 17] on icon at bounding box center [382, 18] width 12 height 12
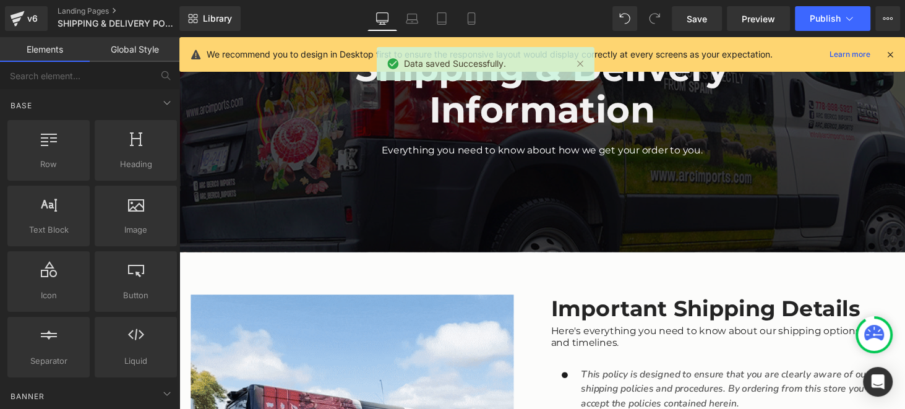
scroll to position [0, 0]
